Goal: Transaction & Acquisition: Purchase product/service

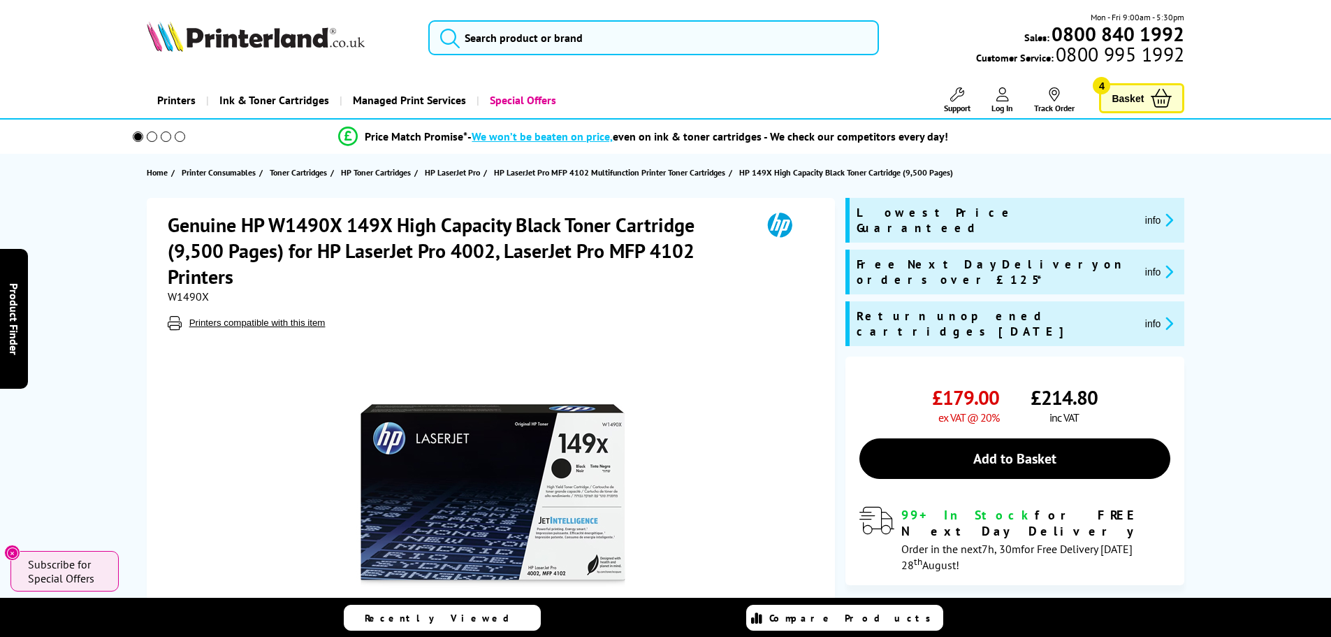
click at [1135, 106] on span "Basket" at bounding box center [1128, 98] width 32 height 19
